Goal: Find specific page/section: Find specific page/section

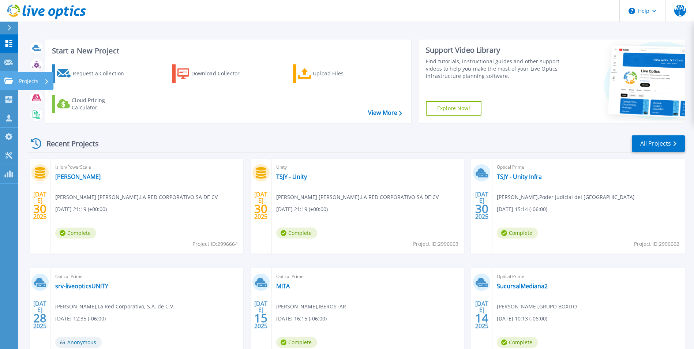
click at [9, 79] on icon at bounding box center [8, 81] width 9 height 6
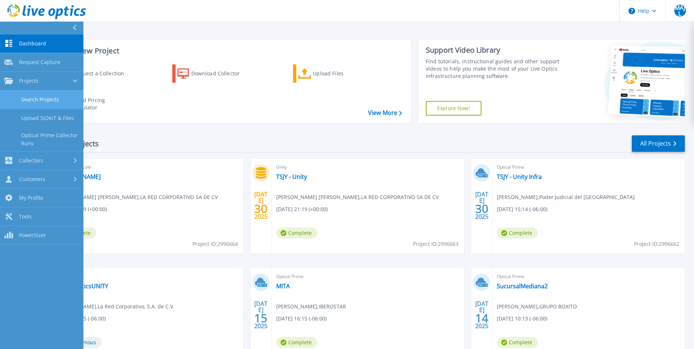
click at [50, 104] on link "Search Projects" at bounding box center [41, 99] width 83 height 19
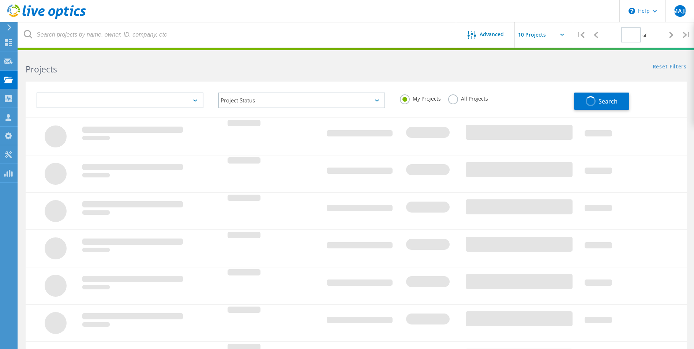
type input "1"
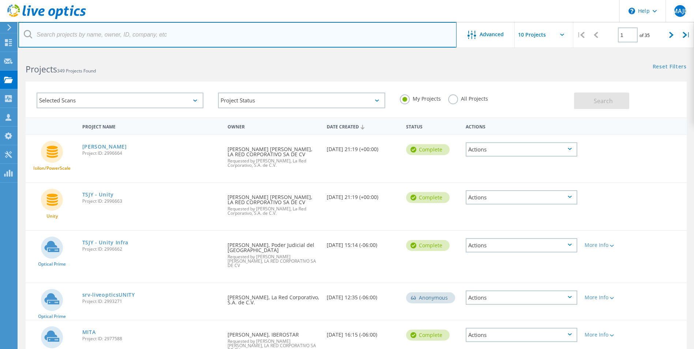
click at [91, 38] on input "text" at bounding box center [237, 35] width 439 height 26
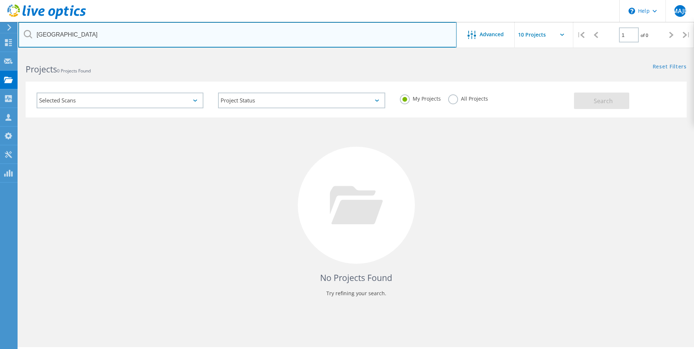
drag, startPoint x: 94, startPoint y: 39, endPoint x: 56, endPoint y: 78, distance: 54.1
click at [6, 53] on div "\n Help Explore Helpful Articles Contact Support MAJL Channel Partner [PERSON_N…" at bounding box center [347, 211] width 694 height 316
type input "f"
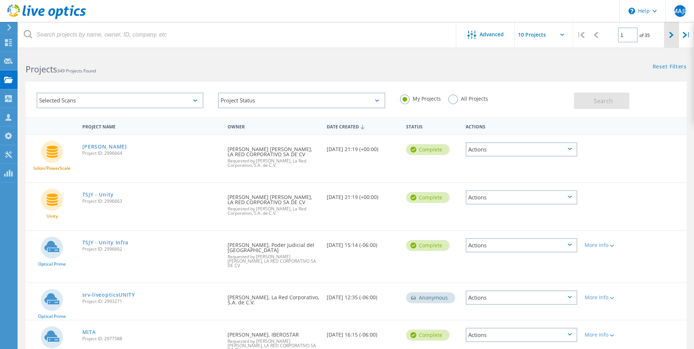
click at [668, 36] on div at bounding box center [671, 35] width 15 height 26
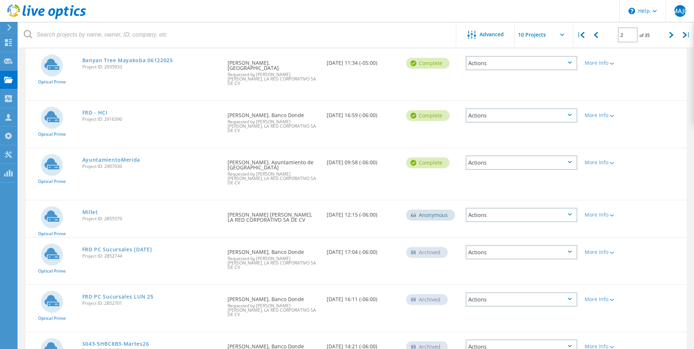
scroll to position [237, 0]
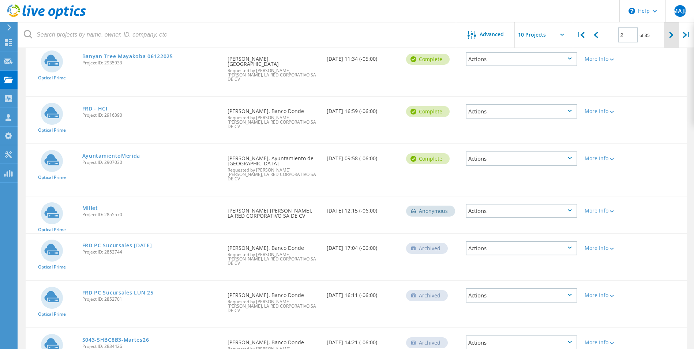
click at [666, 38] on div at bounding box center [671, 35] width 15 height 26
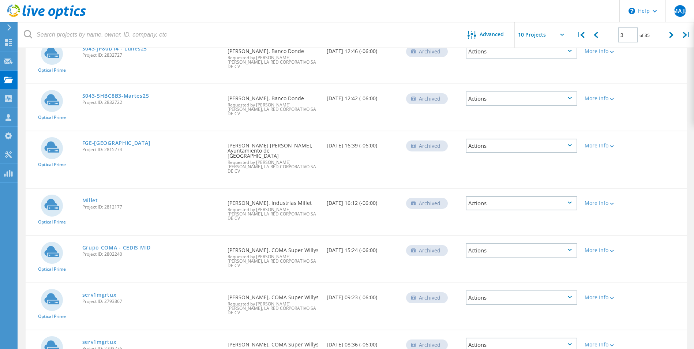
scroll to position [248, 0]
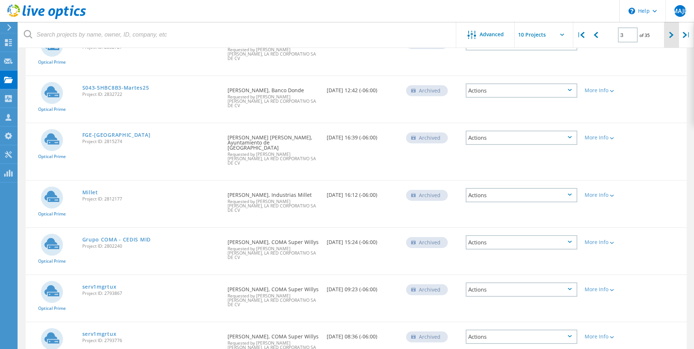
click at [673, 35] on icon at bounding box center [672, 35] width 4 height 6
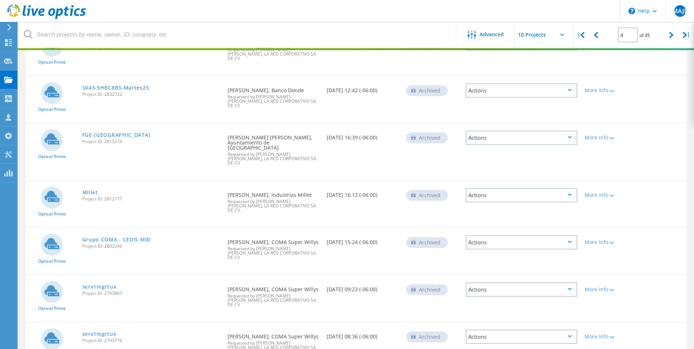
scroll to position [243, 0]
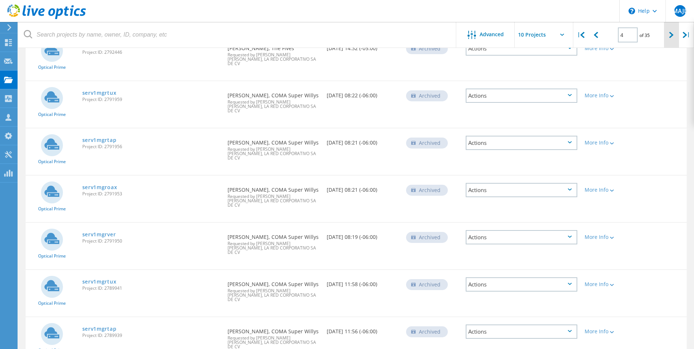
click at [670, 33] on icon at bounding box center [672, 35] width 4 height 6
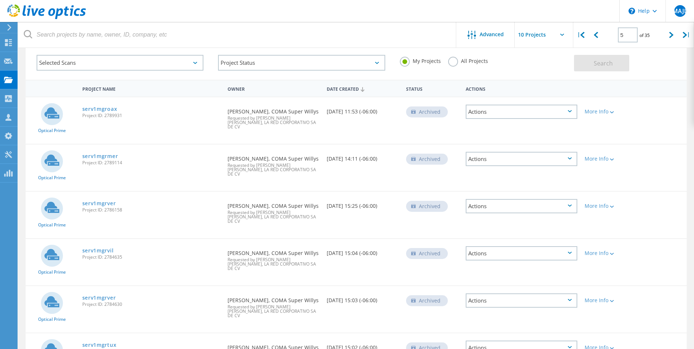
scroll to position [0, 0]
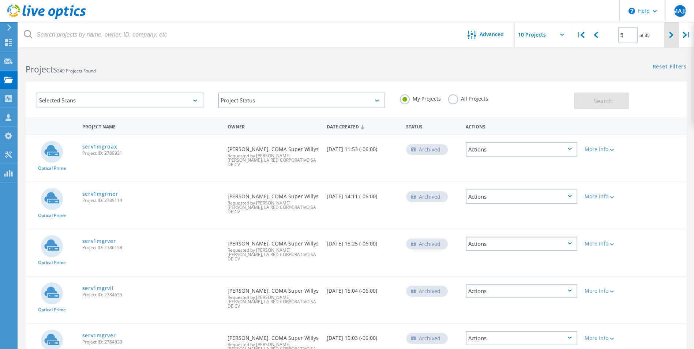
click at [670, 35] on icon at bounding box center [672, 35] width 4 height 6
type input "6"
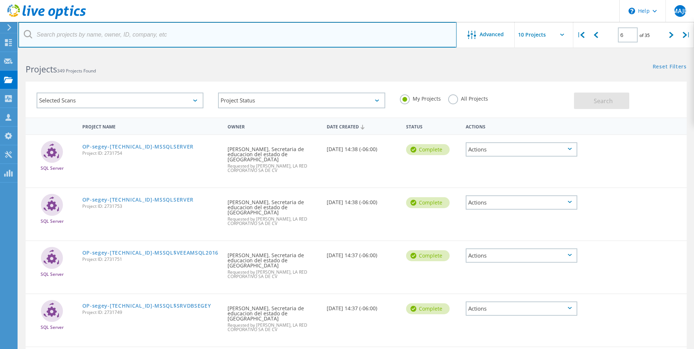
drag, startPoint x: 108, startPoint y: 37, endPoint x: 98, endPoint y: 39, distance: 10.4
click at [107, 38] on input "text" at bounding box center [237, 35] width 439 height 26
type input "courtyard"
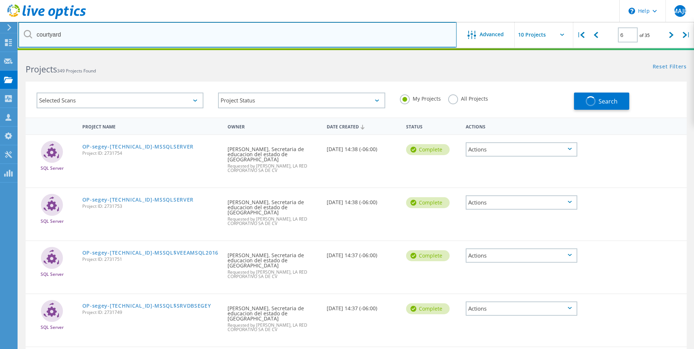
type input "1"
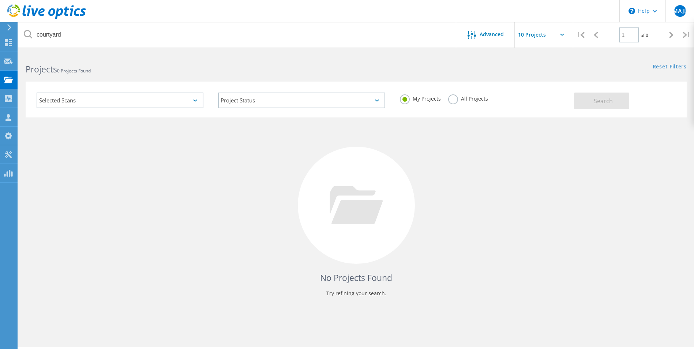
click at [456, 101] on label "All Projects" at bounding box center [468, 97] width 40 height 7
click at [0, 0] on input "All Projects" at bounding box center [0, 0] width 0 height 0
click at [614, 104] on button "Search" at bounding box center [601, 101] width 55 height 16
click at [4, 59] on icon at bounding box center [8, 61] width 9 height 7
